Goal: Transaction & Acquisition: Purchase product/service

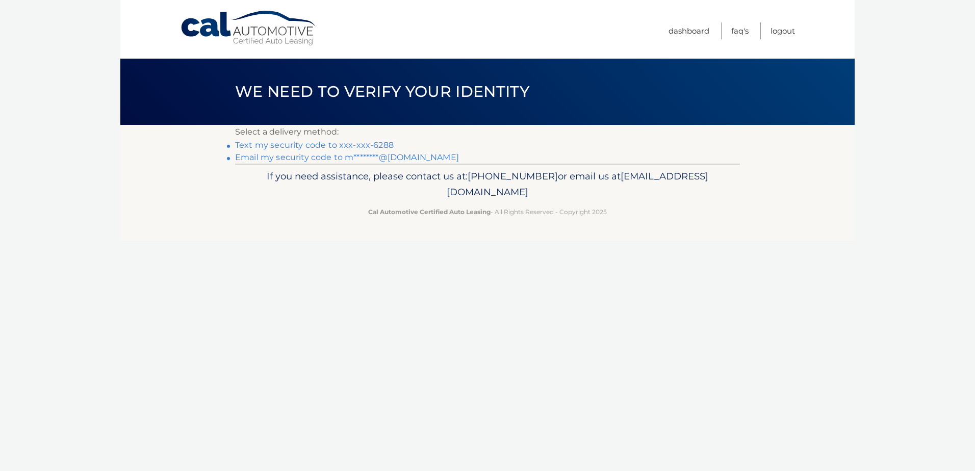
click at [295, 147] on link "Text my security code to xxx-xxx-6288" at bounding box center [314, 145] width 159 height 10
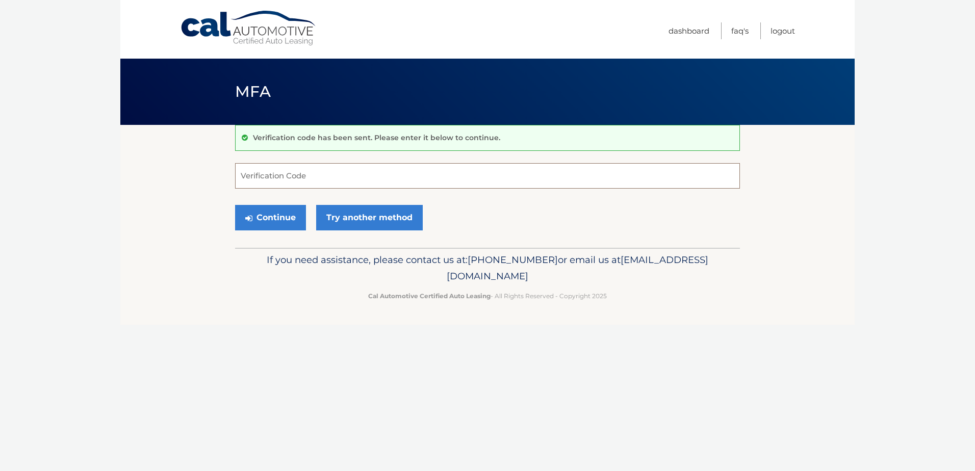
click at [283, 178] on input "Verification Code" at bounding box center [487, 175] width 505 height 25
type input "958965"
click at [263, 214] on button "Continue" at bounding box center [270, 217] width 71 height 25
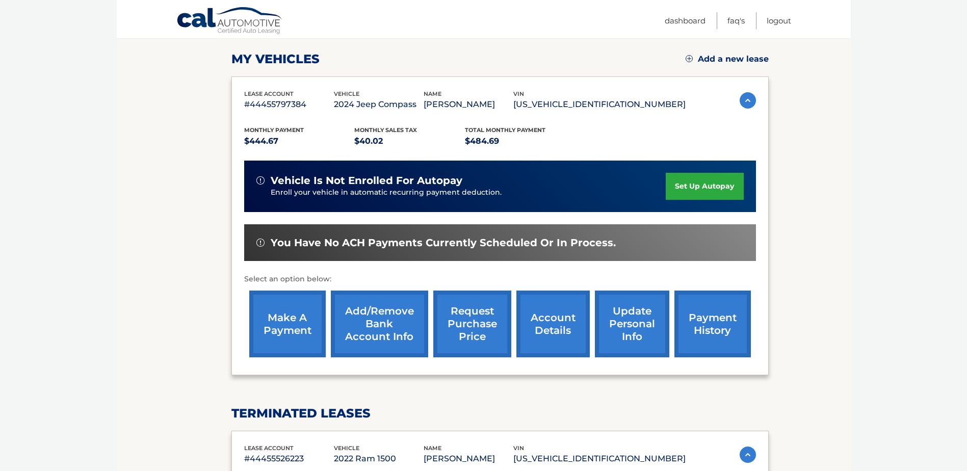
scroll to position [153, 0]
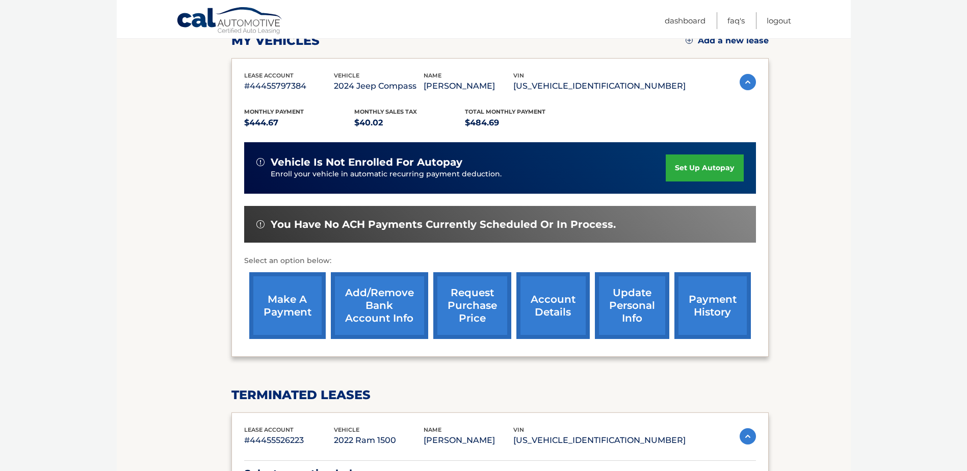
click at [276, 307] on link "make a payment" at bounding box center [287, 305] width 76 height 67
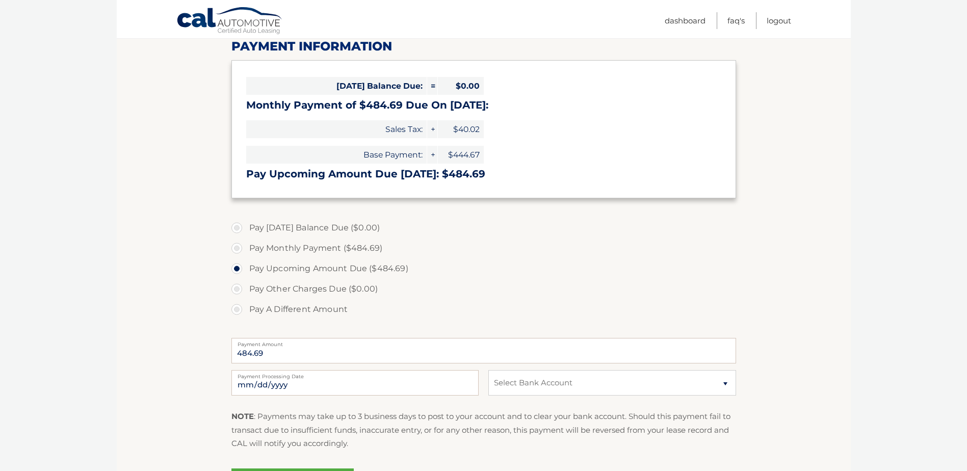
scroll to position [153, 0]
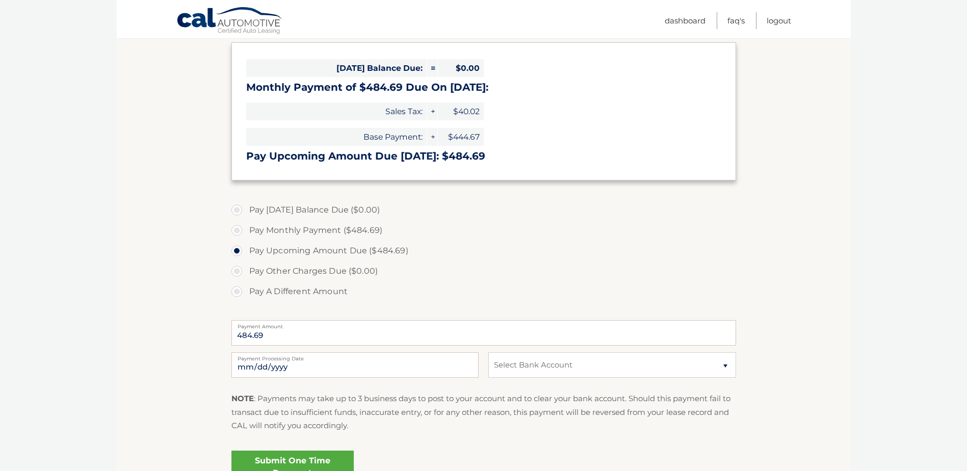
click at [240, 291] on label "Pay A Different Amount" at bounding box center [484, 291] width 505 height 20
click at [240, 291] on input "Pay A Different Amount" at bounding box center [241, 289] width 10 height 16
radio input "true"
click at [302, 334] on input "Payment Amount" at bounding box center [484, 332] width 505 height 25
type input "175.00"
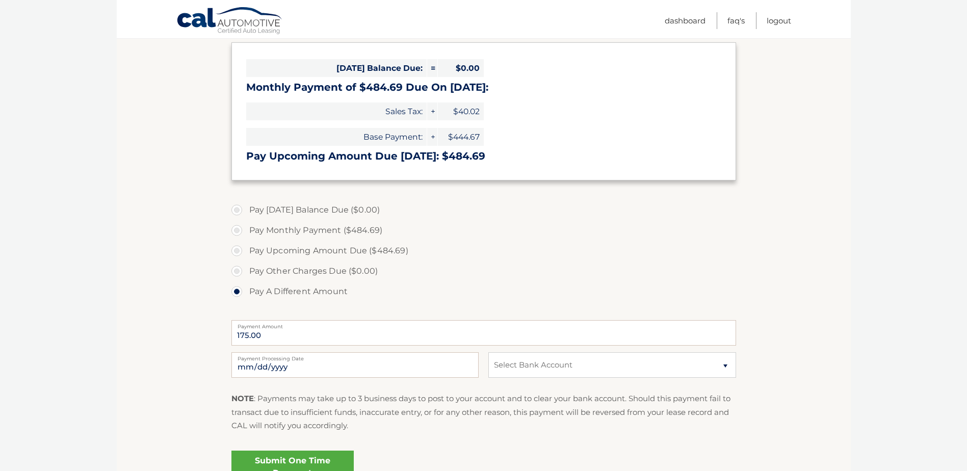
click at [112, 318] on html "Cal Automotive Menu Dashboard FAQ's Logout" at bounding box center [483, 82] width 967 height 471
click at [550, 372] on select "Select Bank Account Checking HUNTINGTON NATIONAL BANK *****1755 Checking ERIE F…" at bounding box center [612, 364] width 247 height 25
select select "ZGRmNWM0MjctMGFjOC00OGJjLWI1MDUtOWU1YzJhYjc2NTIz"
click at [489, 352] on select "Select Bank Account Checking HUNTINGTON NATIONAL BANK *****1755 Checking ERIE F…" at bounding box center [612, 364] width 247 height 25
click at [189, 337] on section "Account Overview | Make a Payment Payment Information Today's Balance Due: = $0…" at bounding box center [484, 235] width 734 height 526
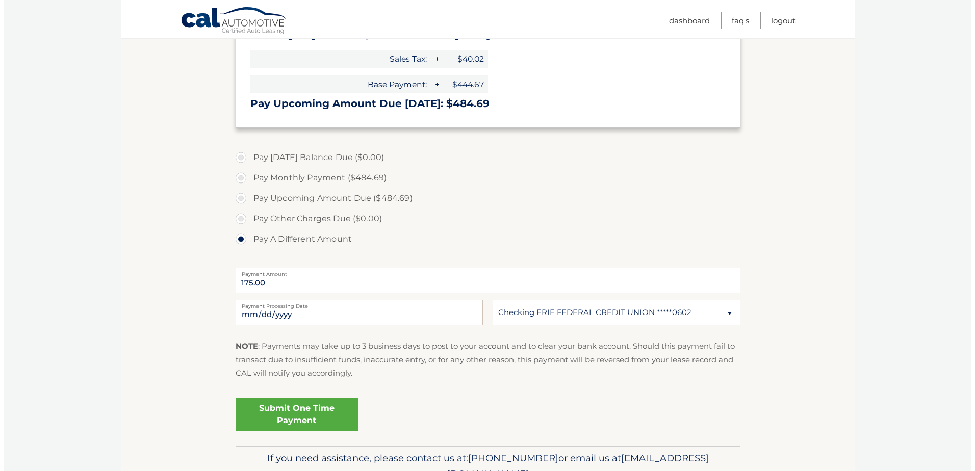
scroll to position [255, 0]
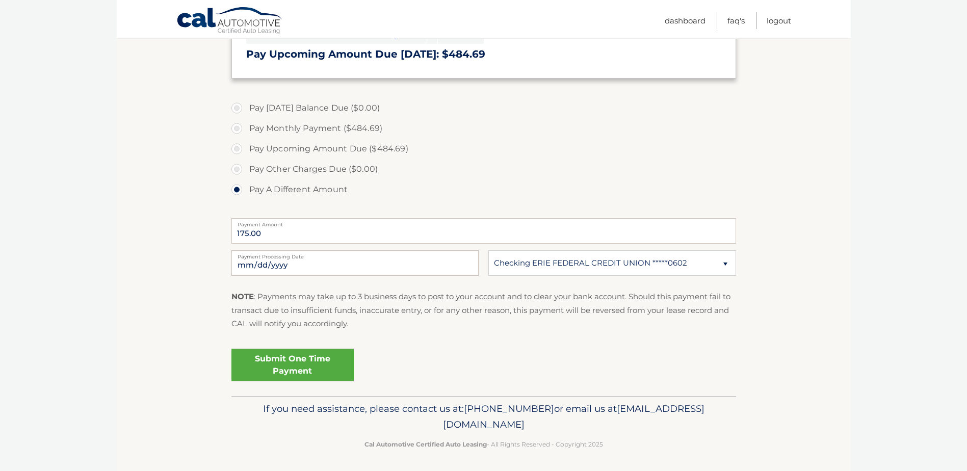
click at [280, 361] on link "Submit One Time Payment" at bounding box center [293, 365] width 122 height 33
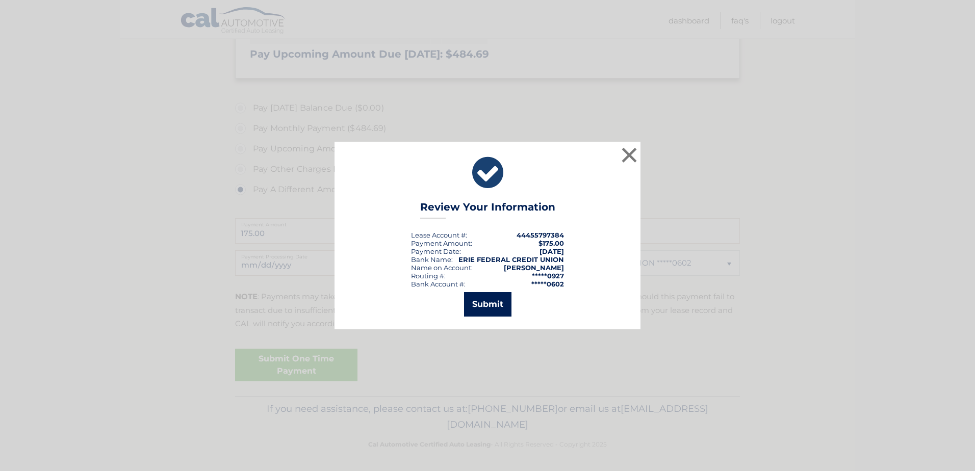
click at [497, 301] on button "Submit" at bounding box center [487, 304] width 47 height 24
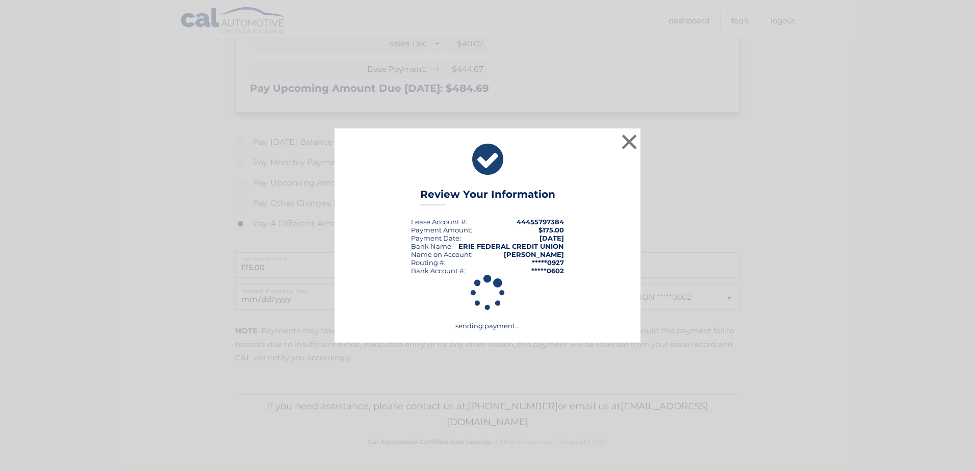
scroll to position [221, 0]
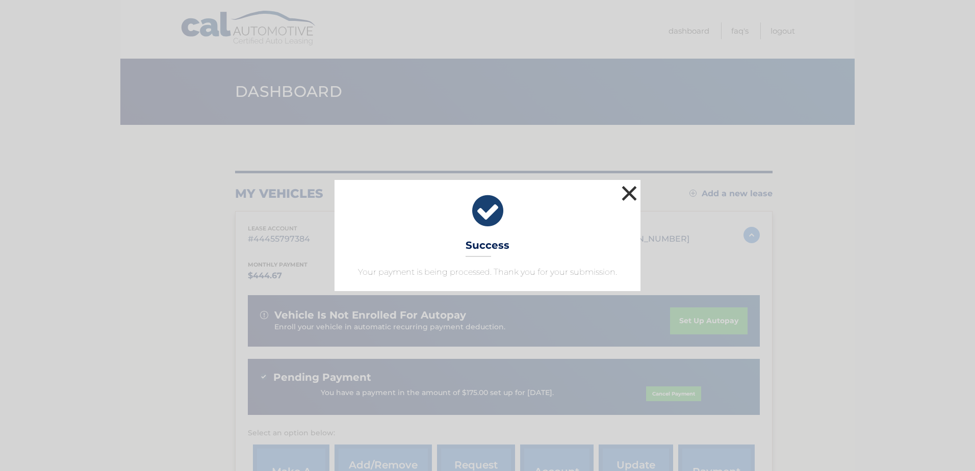
click at [628, 188] on button "×" at bounding box center [629, 193] width 20 height 20
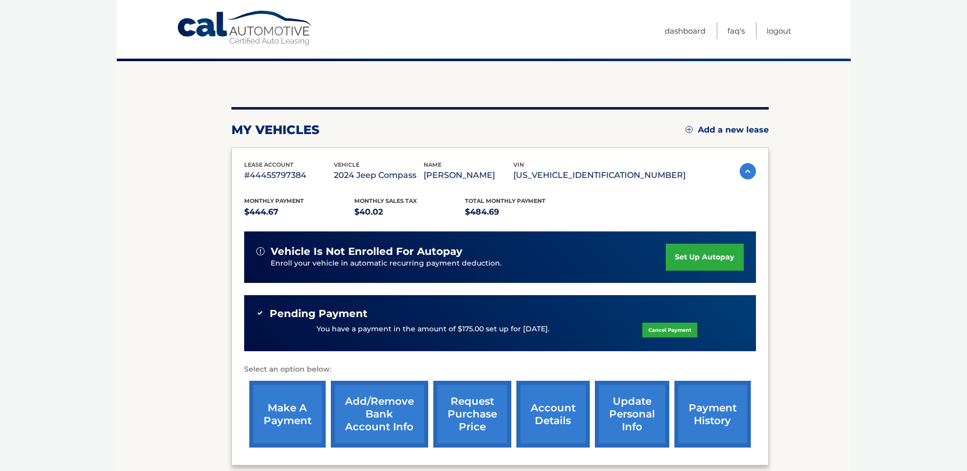
scroll to position [153, 0]
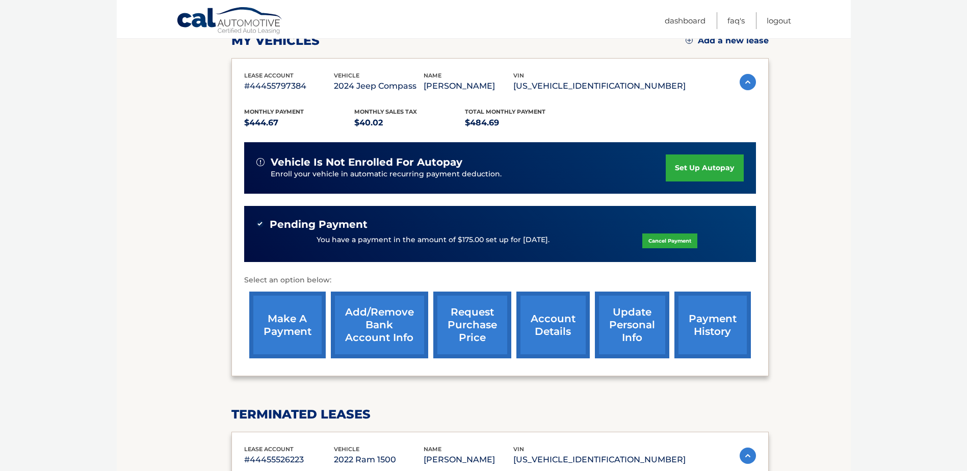
click at [296, 337] on link "make a payment" at bounding box center [287, 325] width 76 height 67
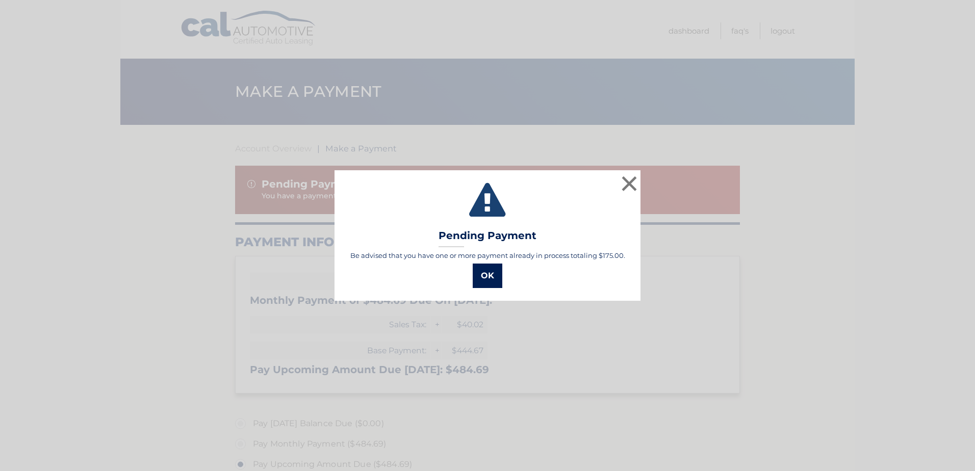
click at [481, 273] on button "OK" at bounding box center [488, 276] width 30 height 24
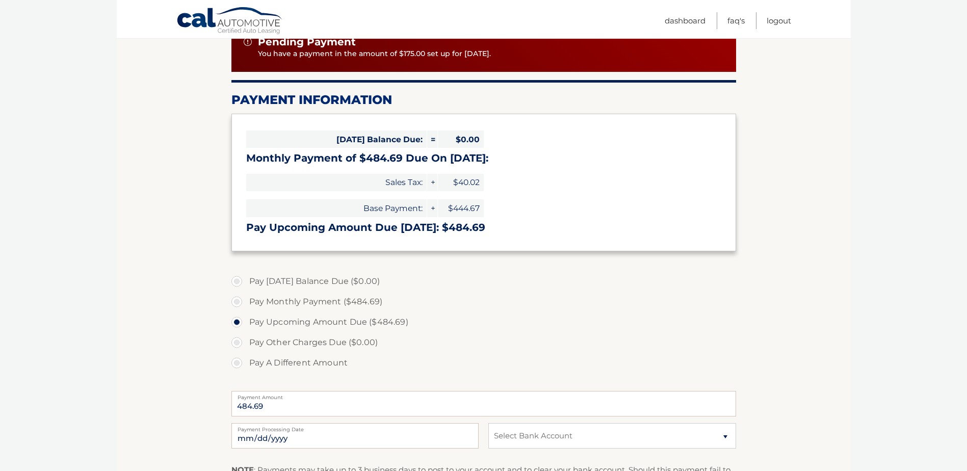
scroll to position [204, 0]
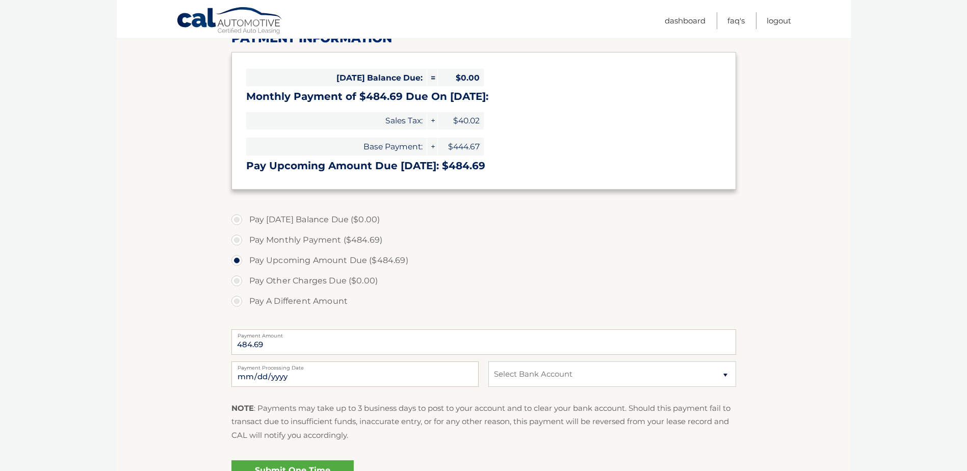
drag, startPoint x: 238, startPoint y: 297, endPoint x: 250, endPoint y: 318, distance: 24.2
click at [238, 298] on label "Pay A Different Amount" at bounding box center [484, 301] width 505 height 20
click at [238, 298] on input "Pay A Different Amount" at bounding box center [241, 299] width 10 height 16
radio input "true"
type input "310.00"
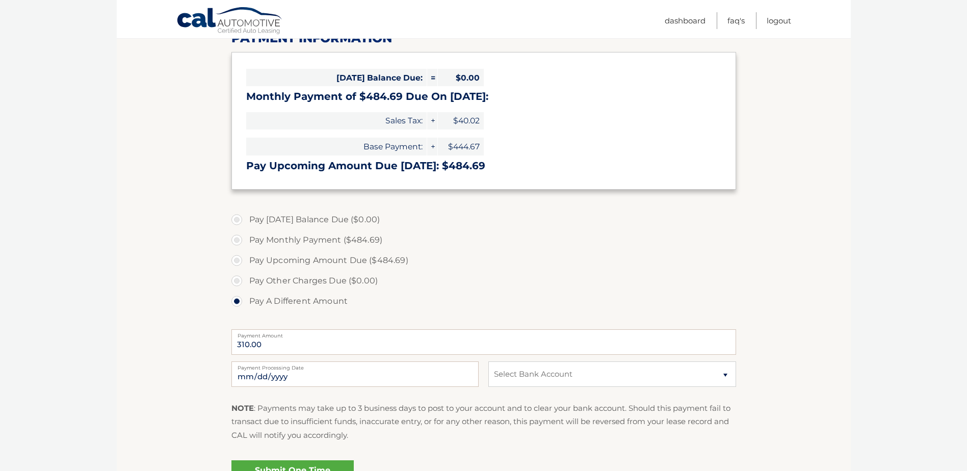
click at [106, 267] on html "Cal Automotive Menu Dashboard FAQ's Logout" at bounding box center [483, 31] width 967 height 471
click at [528, 375] on select "Select Bank Account Checking HUNTINGTON NATIONAL BANK *****1755 Checking ERIE F…" at bounding box center [612, 374] width 247 height 25
select select "MzUxYzE0ODMtNWI5NS00NGJlLTlmZWUtODlmZTExMTQzZmMz"
click at [489, 362] on select "Select Bank Account Checking HUNTINGTON NATIONAL BANK *****1755 Checking ERIE F…" at bounding box center [612, 374] width 247 height 25
click at [170, 331] on section "Account Overview | Make a Payment Pending Payment You have a payment in the amo…" at bounding box center [484, 214] width 734 height 587
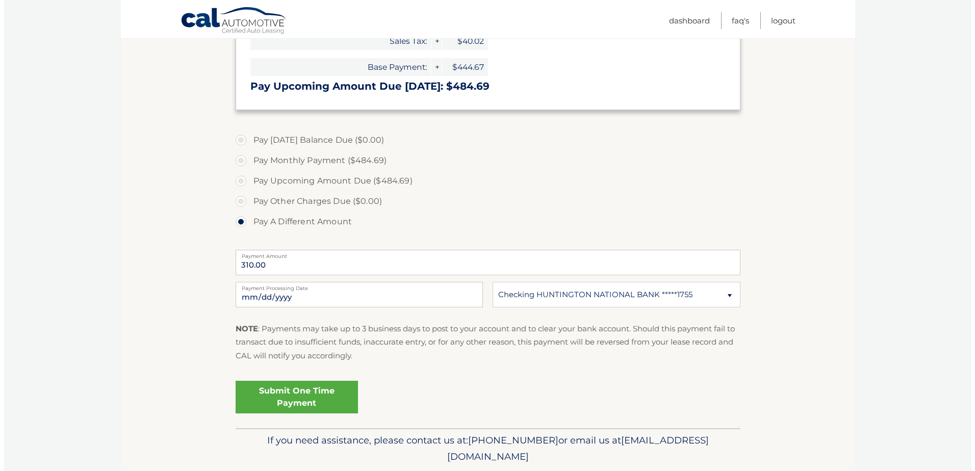
scroll to position [306, 0]
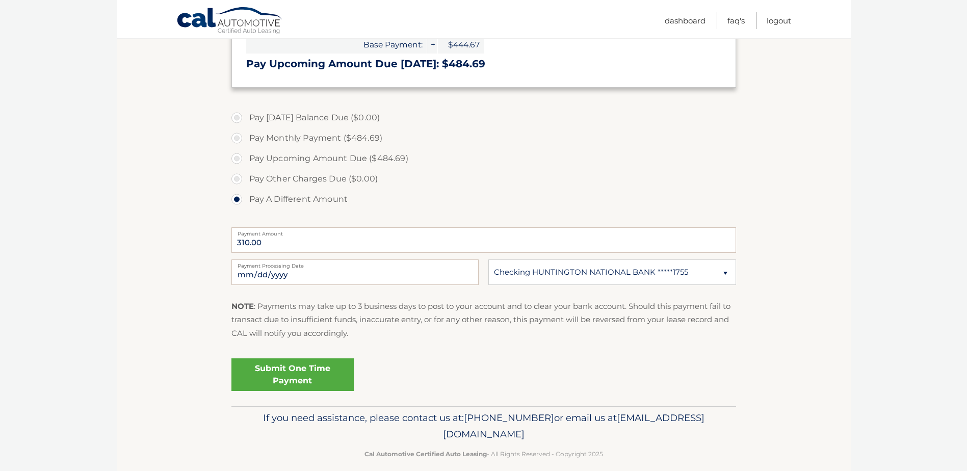
click at [279, 366] on link "Submit One Time Payment" at bounding box center [293, 375] width 122 height 33
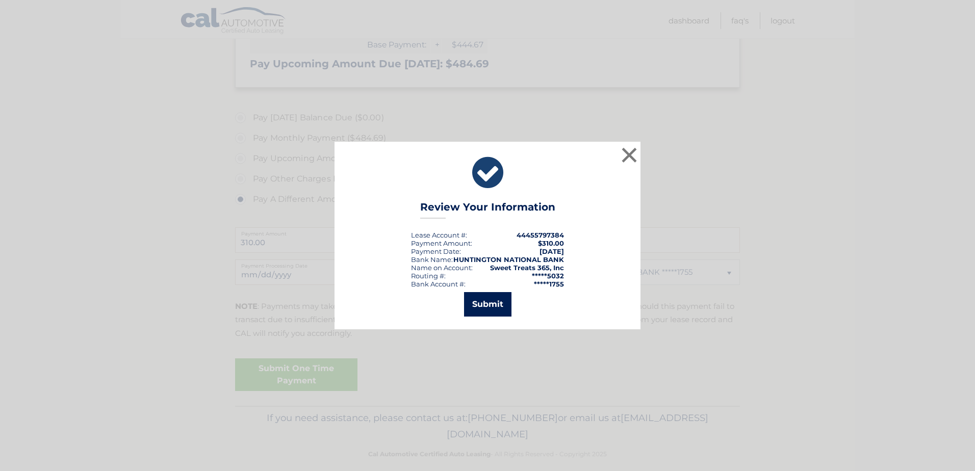
click at [485, 302] on button "Submit" at bounding box center [487, 304] width 47 height 24
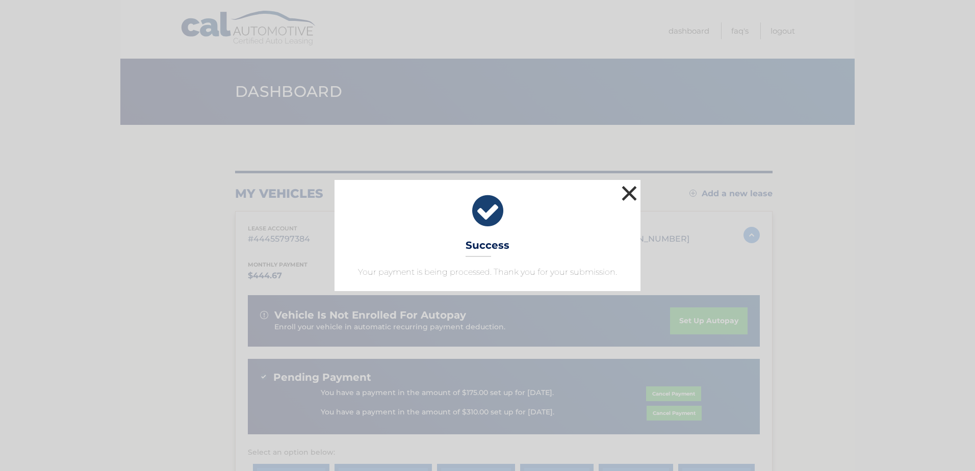
click at [625, 193] on button "×" at bounding box center [629, 193] width 20 height 20
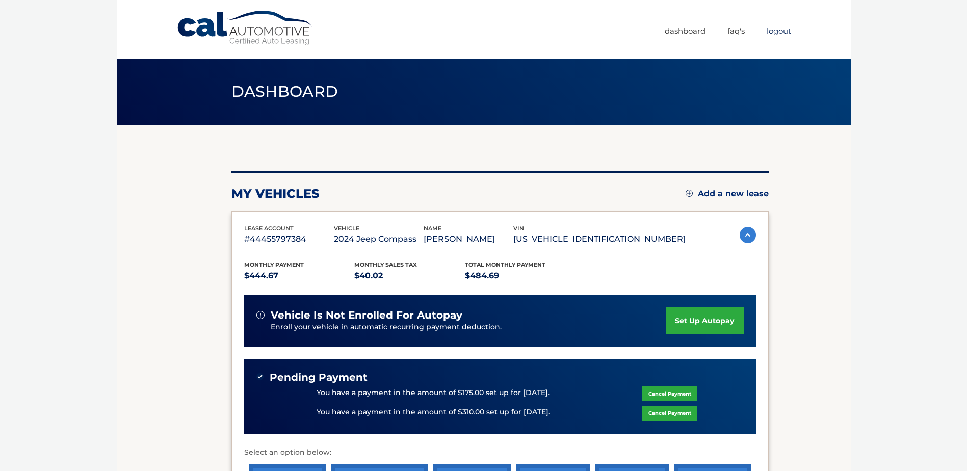
drag, startPoint x: 785, startPoint y: 29, endPoint x: 761, endPoint y: 32, distance: 23.7
click at [785, 29] on link "Logout" at bounding box center [779, 30] width 24 height 17
